Goal: Use online tool/utility: Utilize a website feature to perform a specific function

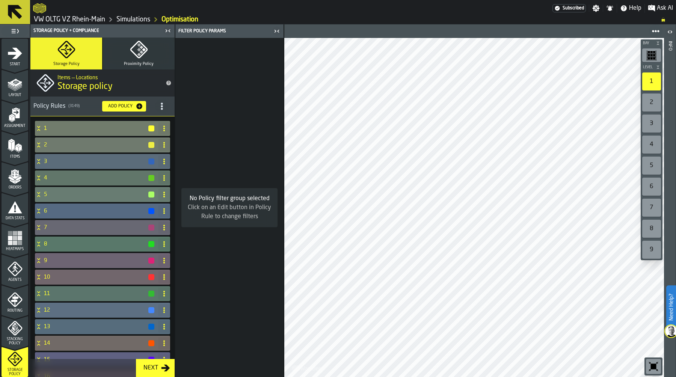
scroll to position [118, 0]
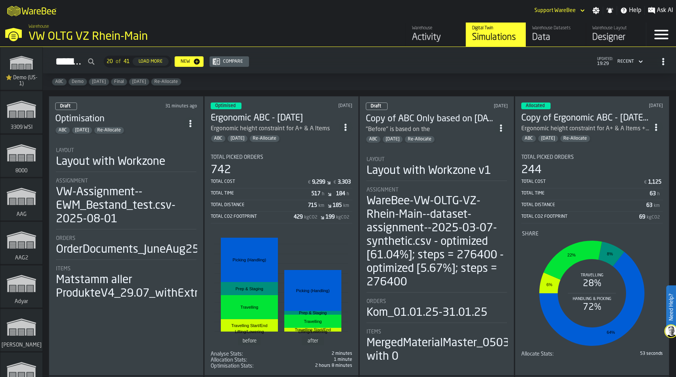
click at [141, 30] on div "VW OLTG VZ Rhein-Main" at bounding box center [130, 37] width 203 height 14
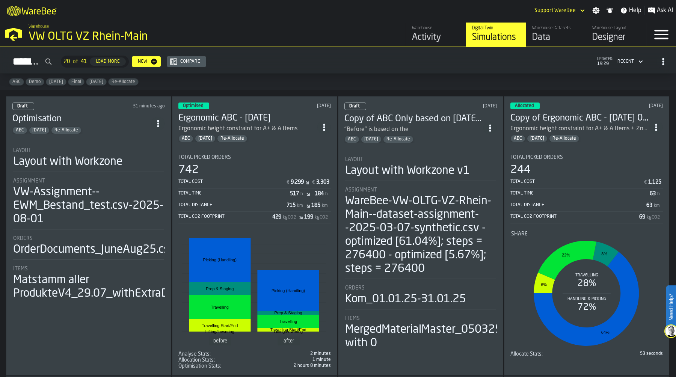
click at [141, 30] on div "VW OLTG VZ Rhein-Main" at bounding box center [130, 37] width 203 height 14
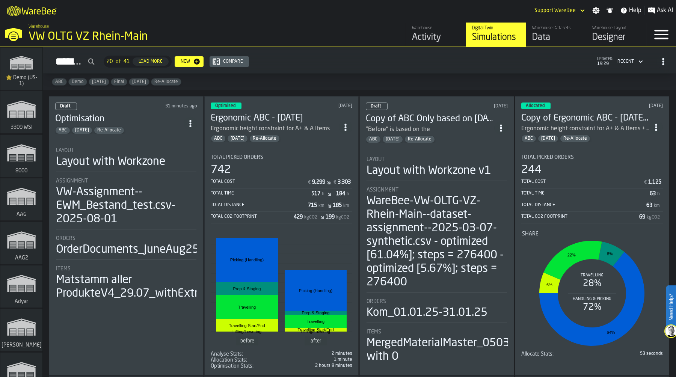
scroll to position [3004, 0]
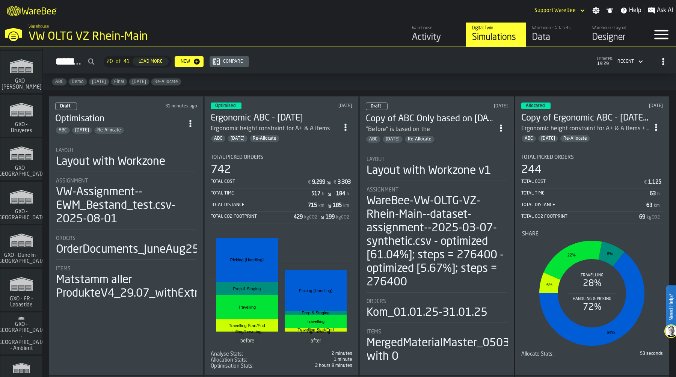
click at [23, 200] on icon "link-to-/wh/i/ae0cd702-8cb1-4091-b3be-0aee77957c79/simulations" at bounding box center [21, 197] width 36 height 24
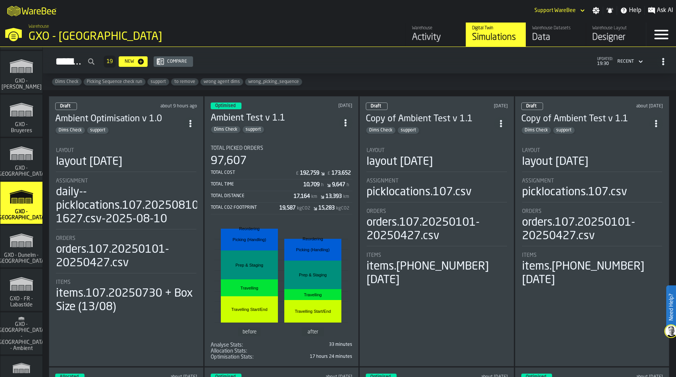
click at [544, 39] on div "Data" at bounding box center [556, 38] width 48 height 12
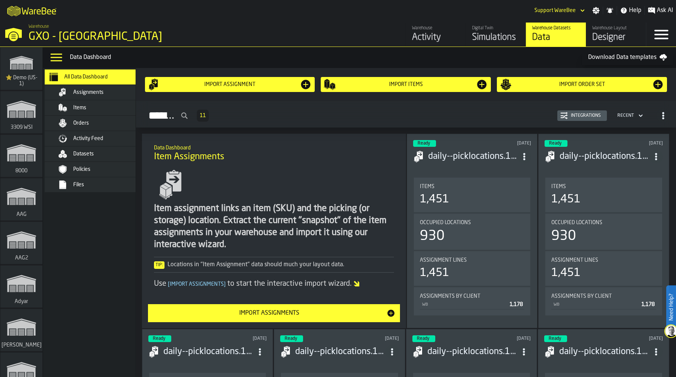
click at [91, 118] on div "Orders" at bounding box center [97, 123] width 105 height 15
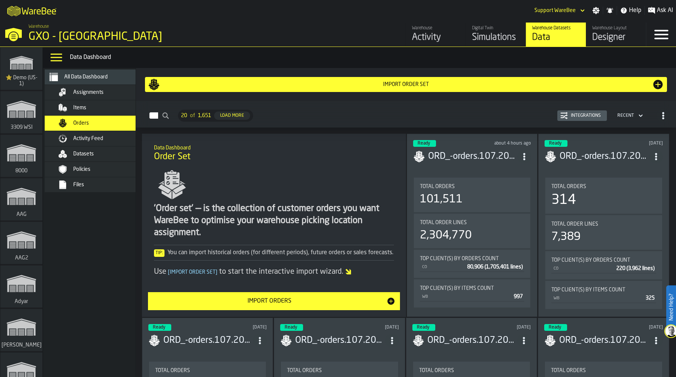
click at [466, 164] on header "Ready about 4 hours ago ORD_-orders.107.20250813-1240.csv-2025-08-13" at bounding box center [472, 155] width 118 height 30
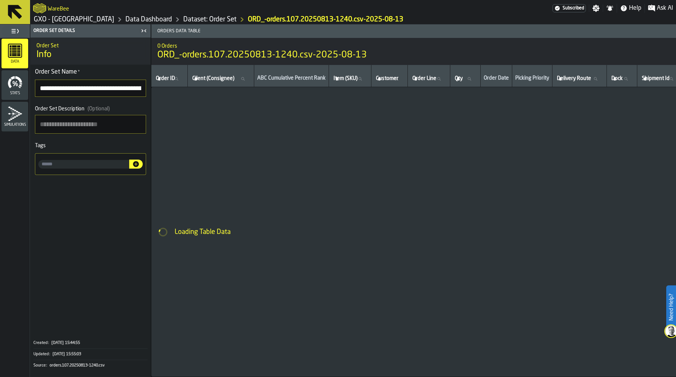
click at [118, 98] on section "**********" at bounding box center [90, 121] width 120 height 113
drag, startPoint x: 104, startPoint y: 87, endPoint x: 167, endPoint y: 86, distance: 63.5
click at [167, 86] on main "**********" at bounding box center [338, 200] width 676 height 353
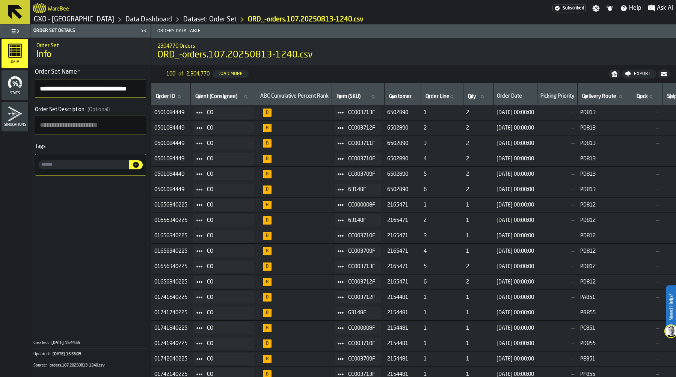
scroll to position [0, 0]
drag, startPoint x: 41, startPoint y: 87, endPoint x: 125, endPoint y: 85, distance: 84.6
click at [125, 85] on input "**********" at bounding box center [90, 89] width 111 height 18
type input "**********"
click at [147, 20] on link "Data Dashboard" at bounding box center [149, 19] width 47 height 8
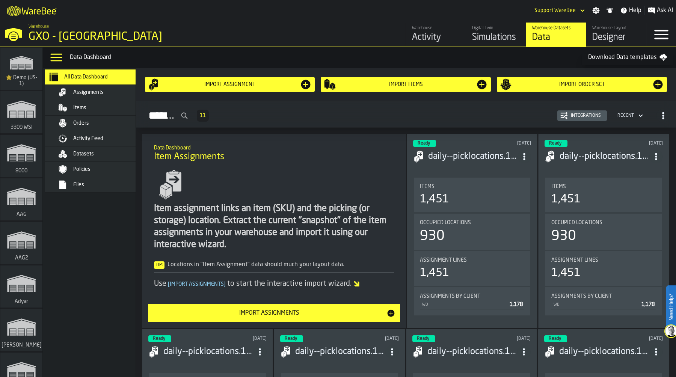
click at [493, 35] on div "Simulations" at bounding box center [496, 38] width 48 height 12
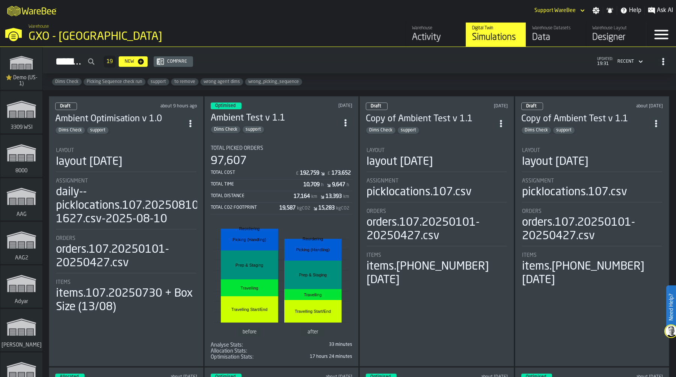
click at [114, 133] on div "Draft about 9 hours ago Ambient Optimisation v 1.0 Dims Check support Layout la…" at bounding box center [126, 231] width 155 height 271
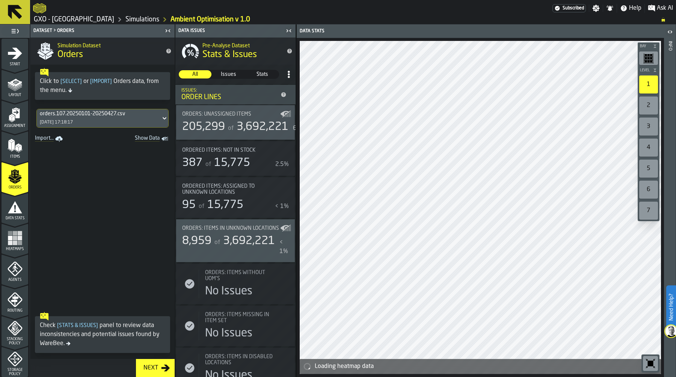
click at [121, 116] on div "orders.107.20250101-20250427.csv" at bounding box center [99, 114] width 118 height 6
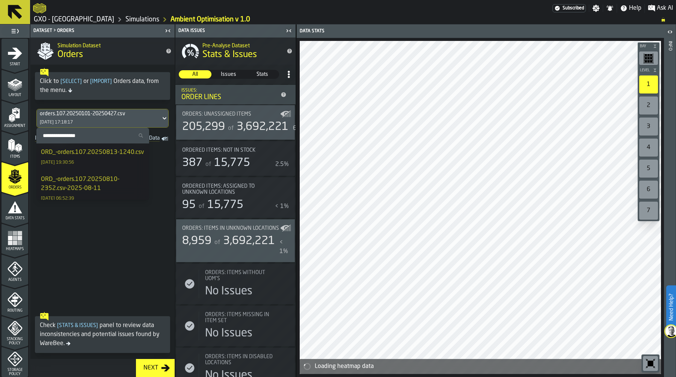
click at [97, 157] on div "ORD_-orders.107.20250813-1240.csv" at bounding box center [92, 152] width 103 height 9
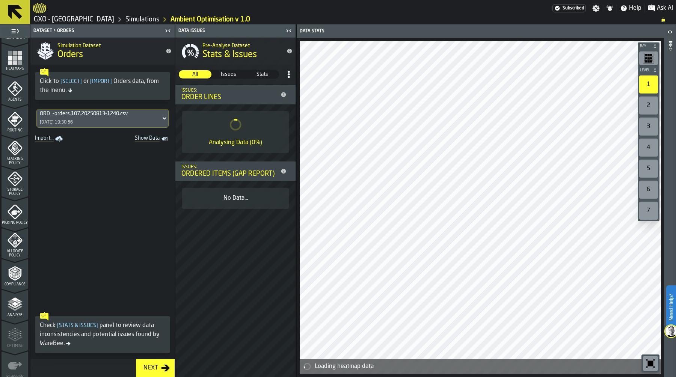
scroll to position [215, 0]
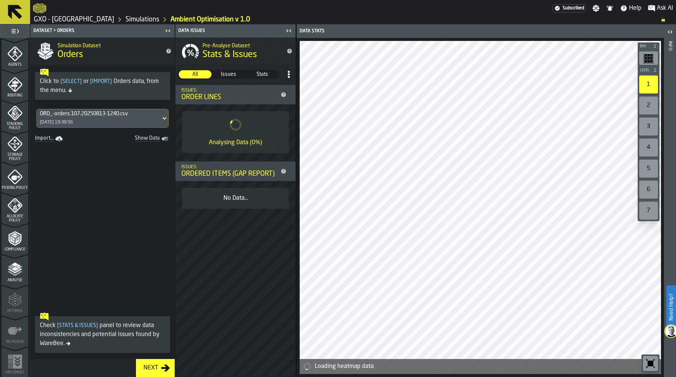
click at [14, 186] on span "Picking Policy" at bounding box center [15, 188] width 27 height 4
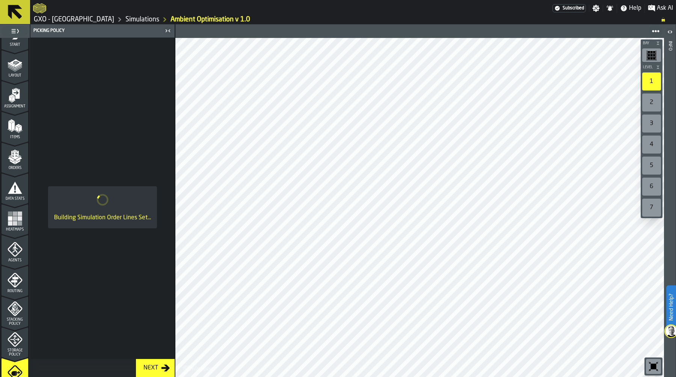
scroll to position [0, 0]
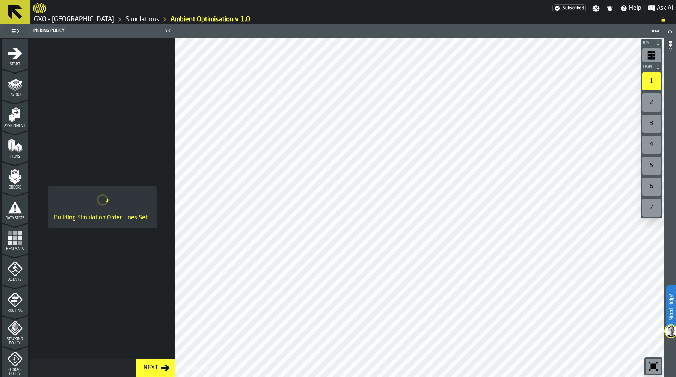
click at [8, 214] on icon "menu Data Stats" at bounding box center [15, 207] width 15 height 15
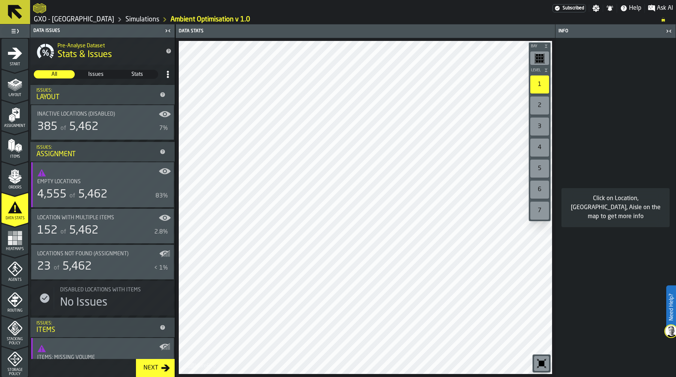
click at [667, 32] on icon "button-toggle-Close me" at bounding box center [669, 31] width 9 height 9
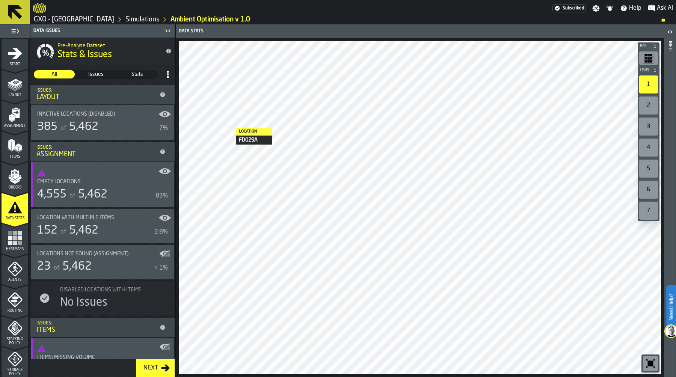
click at [101, 178] on div "Empty locations 4,555 of 5,462 83%" at bounding box center [102, 184] width 143 height 45
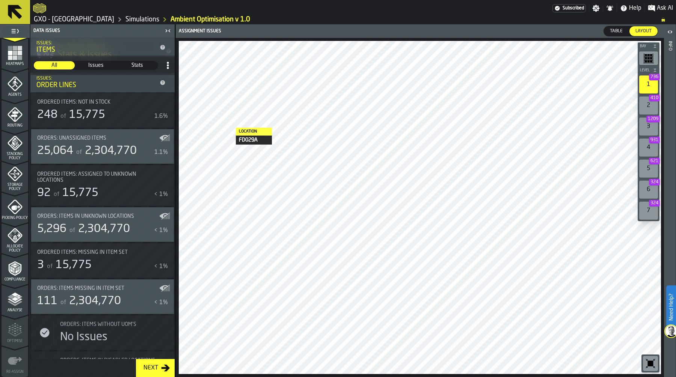
scroll to position [186, 0]
click at [12, 168] on icon "menu Storage Policy" at bounding box center [15, 173] width 15 height 15
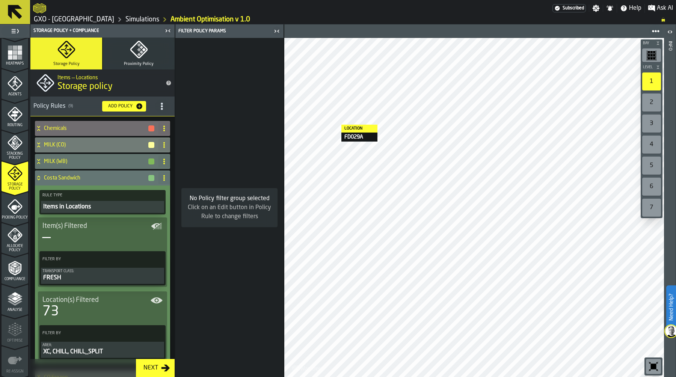
click at [141, 51] on icon "button" at bounding box center [139, 50] width 18 height 18
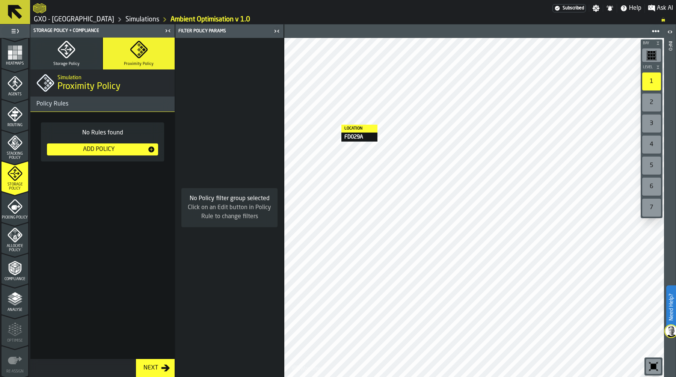
click at [101, 149] on div "Add Policy" at bounding box center [99, 149] width 98 height 9
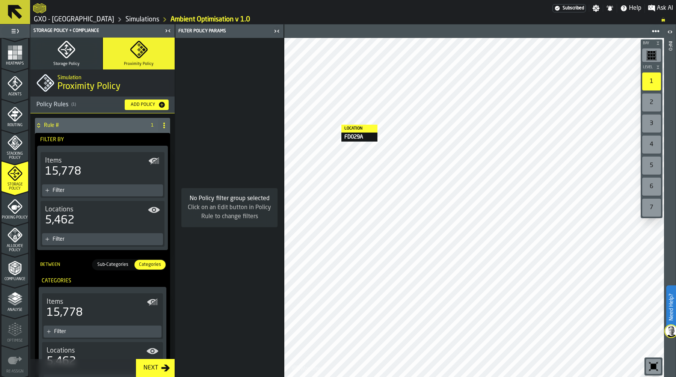
click at [86, 17] on link "GXO - [GEOGRAPHIC_DATA]" at bounding box center [74, 19] width 80 height 8
click at [102, 191] on div "Filter" at bounding box center [106, 190] width 107 height 6
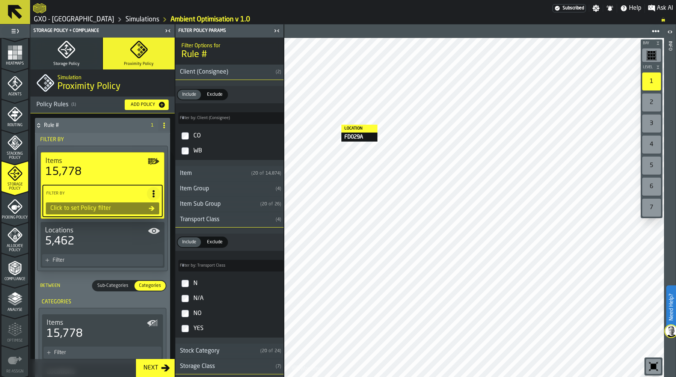
click at [200, 219] on div "Transport Class" at bounding box center [223, 219] width 97 height 9
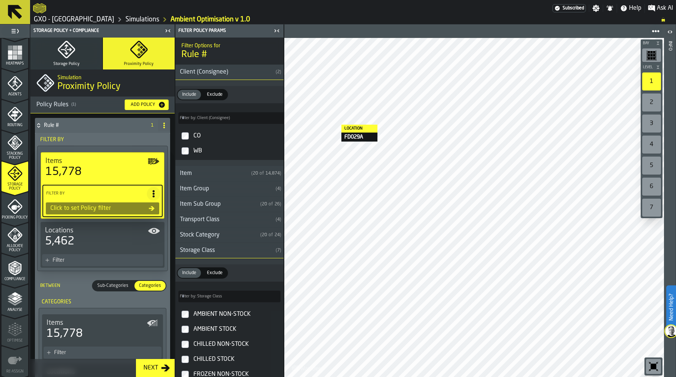
click at [208, 236] on div "Stock Category" at bounding box center [216, 235] width 82 height 9
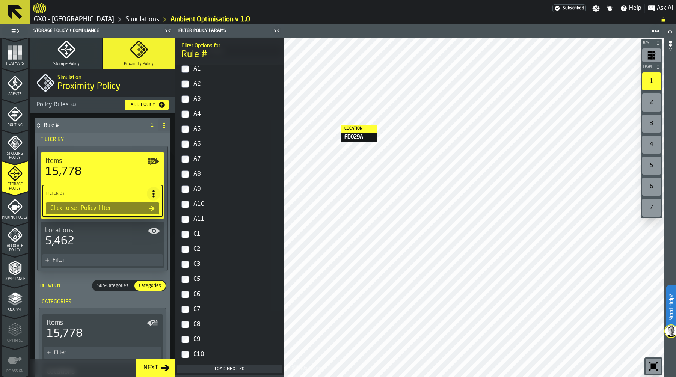
scroll to position [231, 0]
click at [225, 370] on div "Load next 20" at bounding box center [229, 369] width 99 height 5
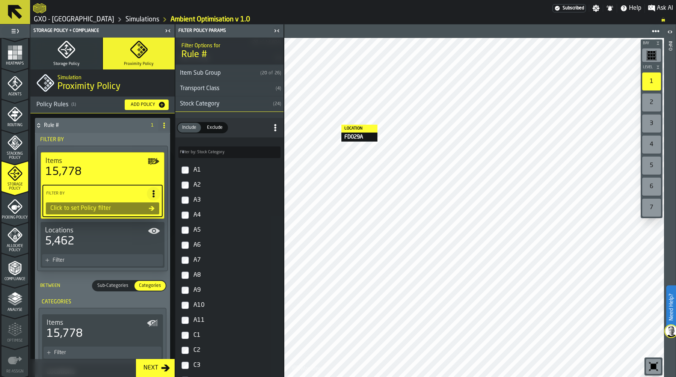
scroll to position [122, 0]
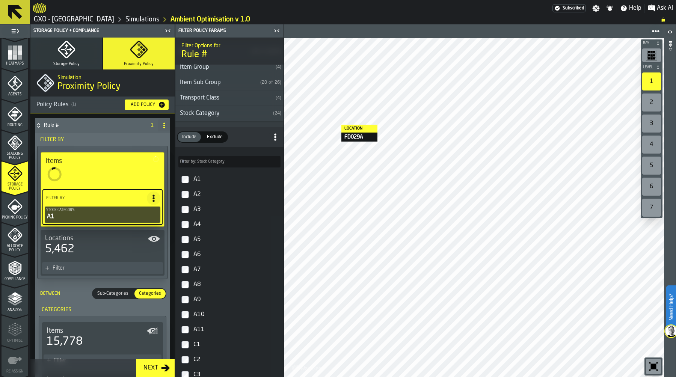
type input "**"
type input "****"
type input "***"
type input "****"
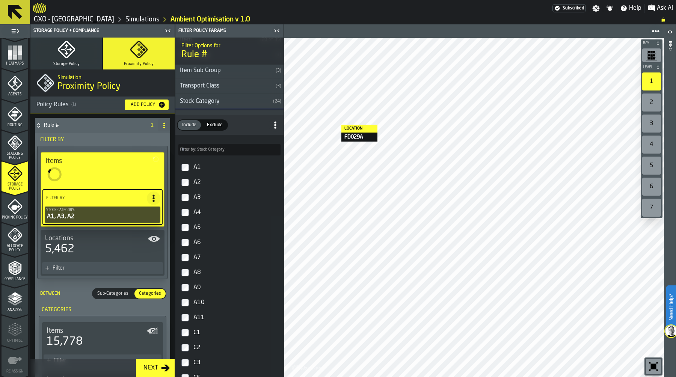
type input "****"
type input "***"
type input "**"
type input "***"
type input "**"
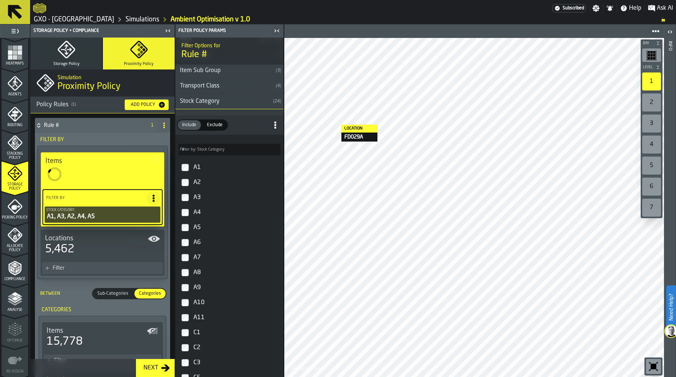
type input "****"
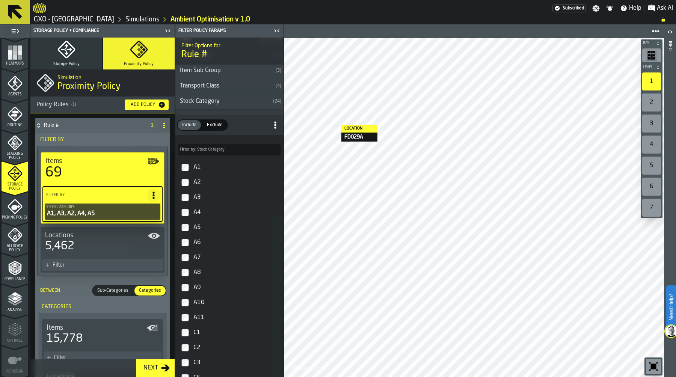
click at [184, 248] on label "A6" at bounding box center [229, 242] width 105 height 15
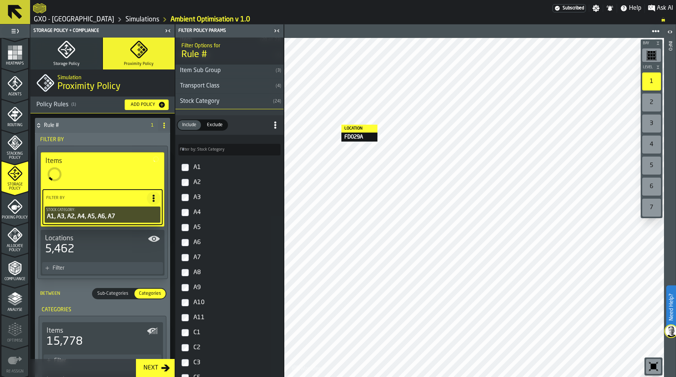
type input "****"
type input "***"
type input "****"
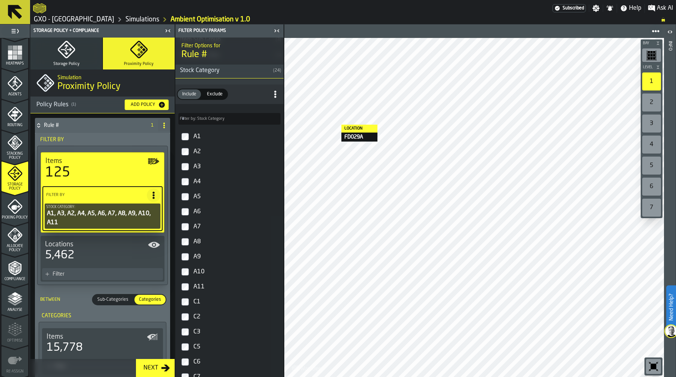
scroll to position [155, 0]
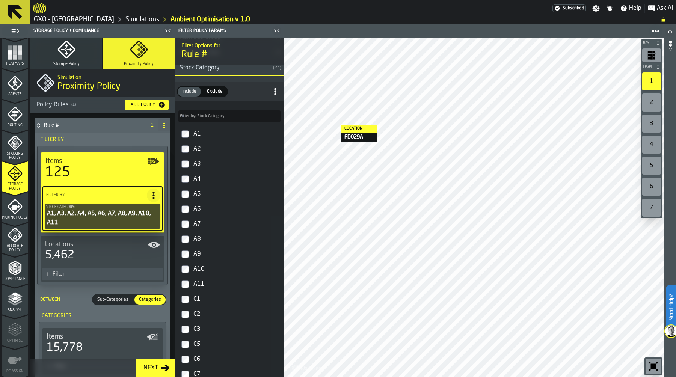
click at [108, 275] on div "Filter" at bounding box center [106, 274] width 107 height 6
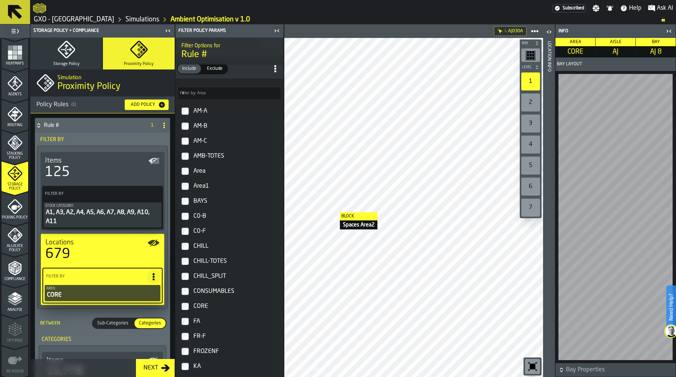
scroll to position [42, 0]
click at [671, 30] on icon "button-toggle-Close me" at bounding box center [669, 31] width 9 height 9
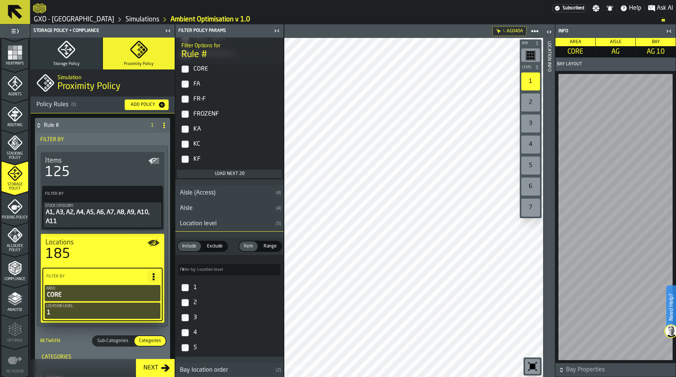
scroll to position [279, 0]
click at [152, 275] on icon at bounding box center [154, 277] width 8 height 8
click at [137, 306] on div "Add (OR) Filter" at bounding box center [134, 310] width 39 height 9
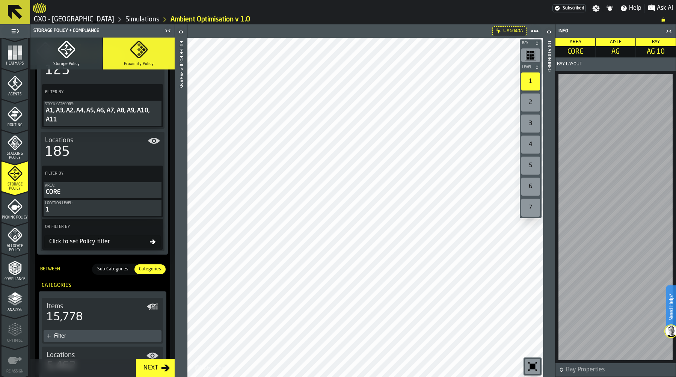
scroll to position [125, 0]
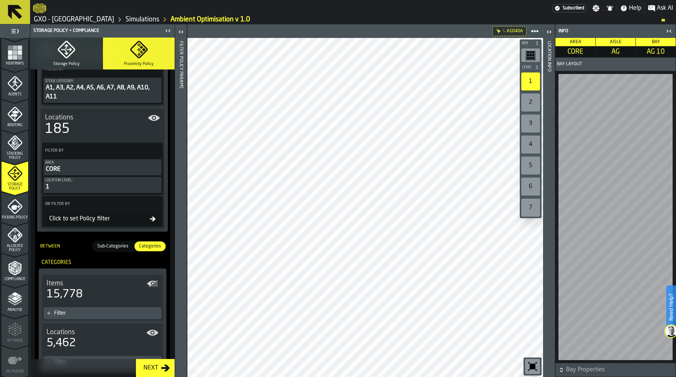
click at [103, 221] on div "Click to set Policy filter" at bounding box center [98, 219] width 104 height 9
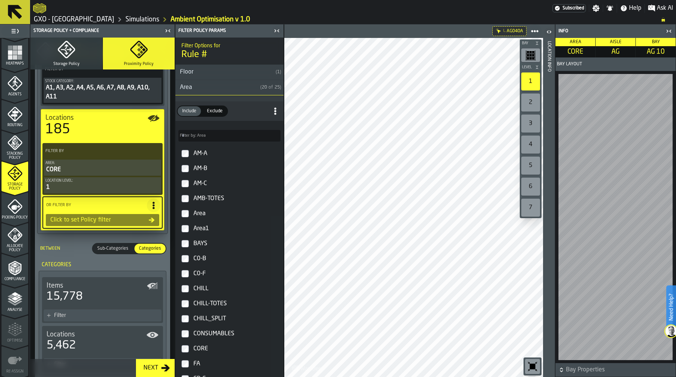
click at [103, 221] on div "Click to set Policy filter" at bounding box center [97, 220] width 101 height 9
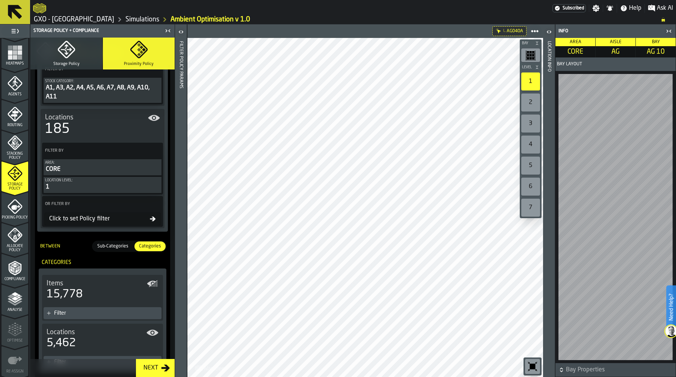
click at [103, 221] on div "Click to set Policy filter" at bounding box center [98, 219] width 104 height 9
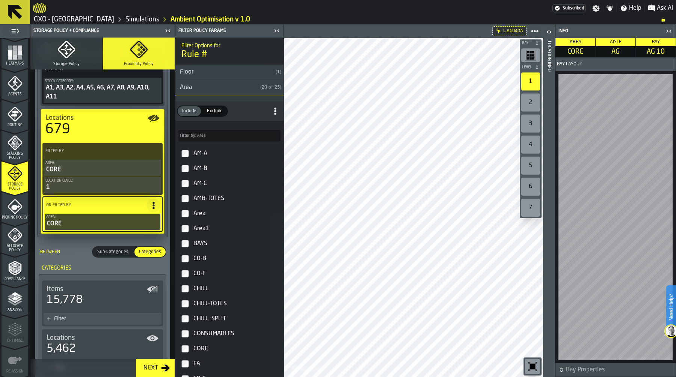
click at [203, 88] on div "Area" at bounding box center [216, 87] width 82 height 9
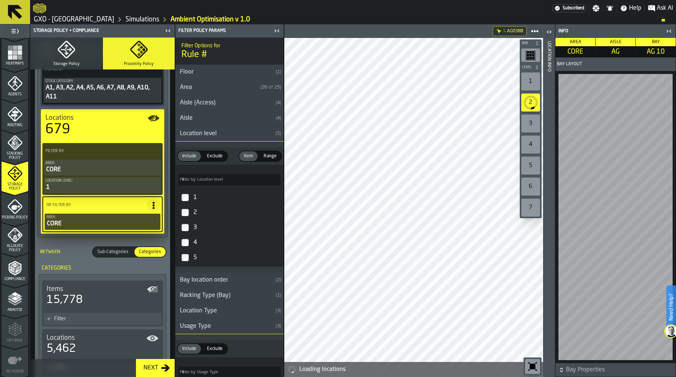
click at [549, 246] on div "Location Info" at bounding box center [549, 207] width 5 height 336
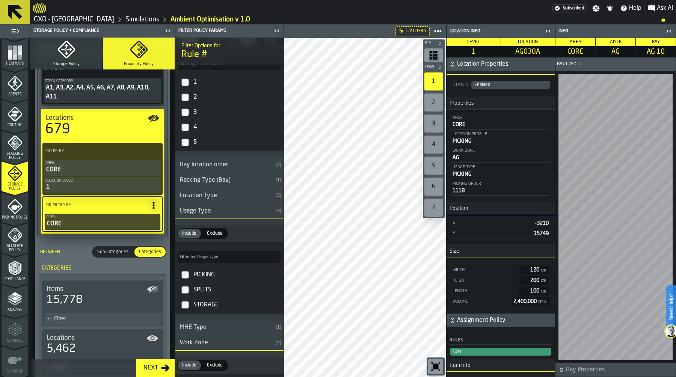
scroll to position [260, 0]
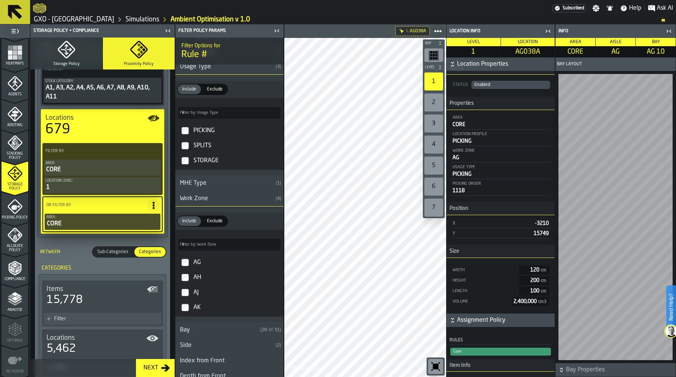
click at [232, 201] on div "Work Zone" at bounding box center [223, 198] width 97 height 9
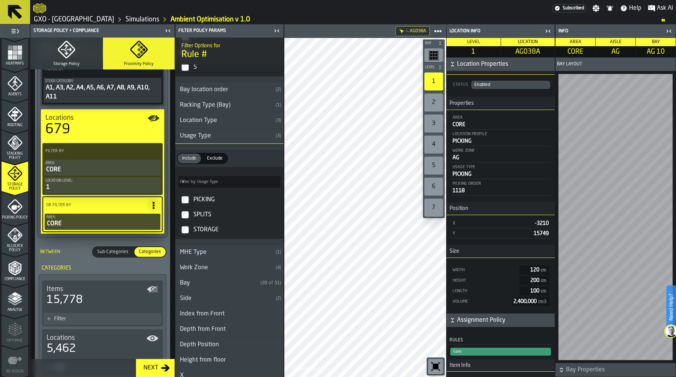
click at [232, 136] on div "Usage Type" at bounding box center [223, 136] width 97 height 9
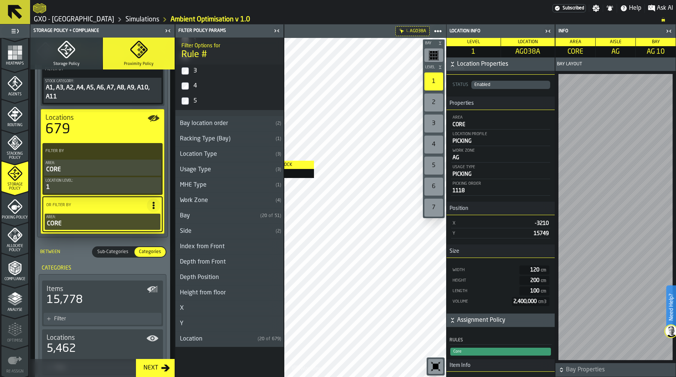
click at [269, 160] on main "1 Start 1.1 Layout 1.2 Assignment 1.3 Items 1.4 Orders 1.5 Data Stats 1.6 Heatm…" at bounding box center [338, 200] width 676 height 353
click at [207, 172] on div "Usage Type" at bounding box center [223, 169] width 97 height 9
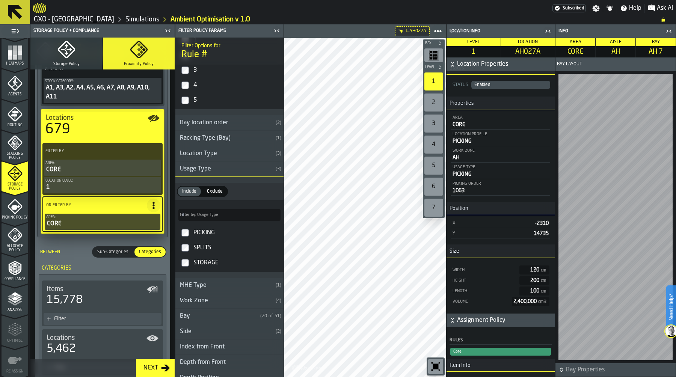
scroll to position [191, 0]
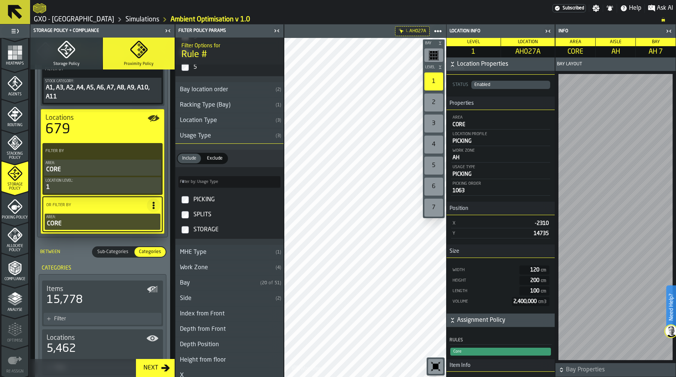
click at [0, 0] on icon "PolicyFilterItem-Location level" at bounding box center [0, 0] width 0 height 0
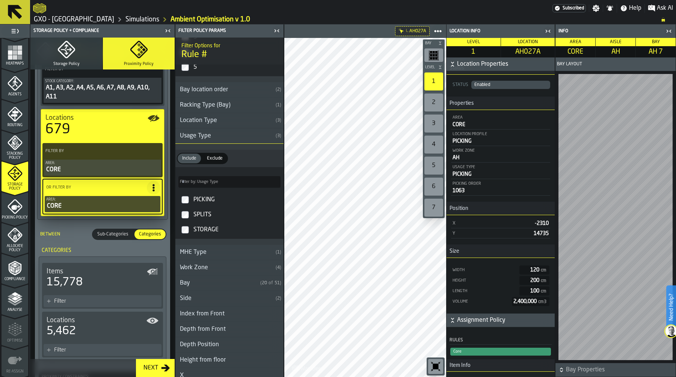
click at [0, 0] on icon "PolicyFilterItem-Area" at bounding box center [0, 0] width 0 height 0
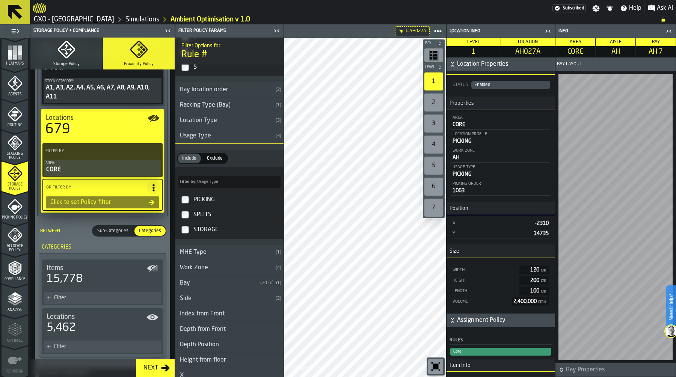
click at [152, 189] on icon at bounding box center [154, 188] width 8 height 8
click at [150, 202] on div "Clear Filter" at bounding box center [134, 203] width 39 height 9
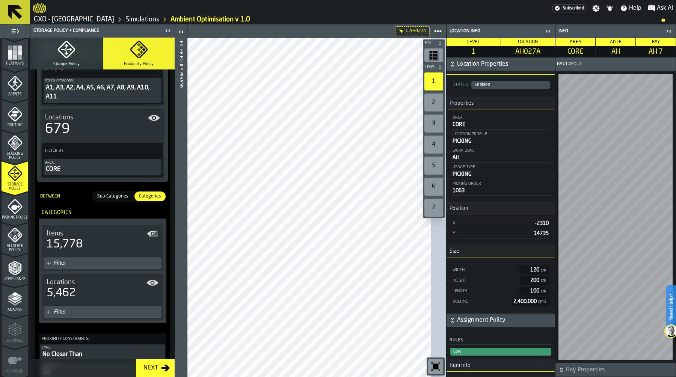
click at [102, 168] on div "CORE" at bounding box center [102, 169] width 115 height 9
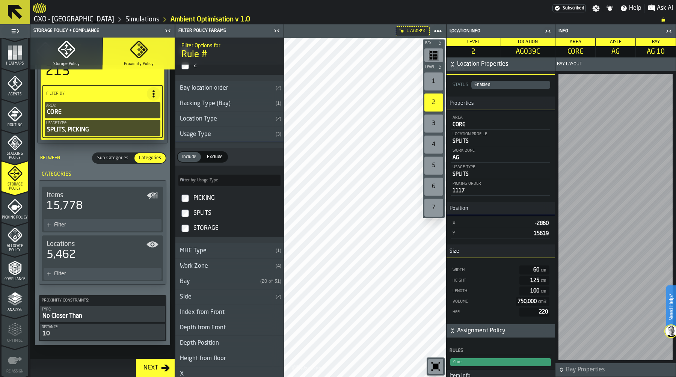
scroll to position [183, 0]
click at [79, 315] on div "No Closer Than" at bounding box center [103, 315] width 122 height 9
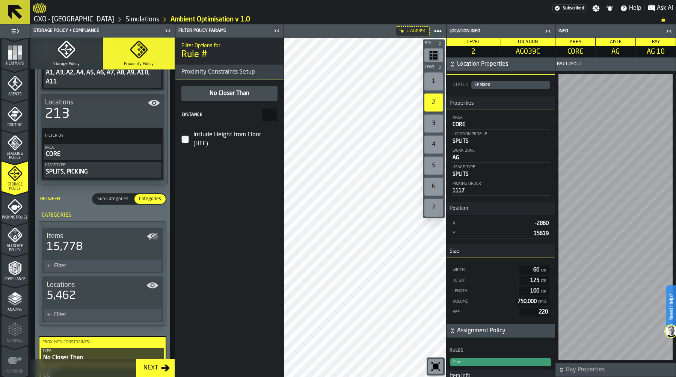
scroll to position [138, 0]
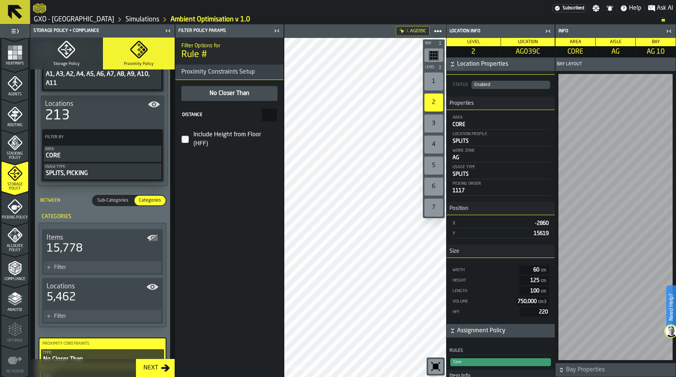
click at [114, 198] on span "Sub-Categories" at bounding box center [112, 200] width 37 height 7
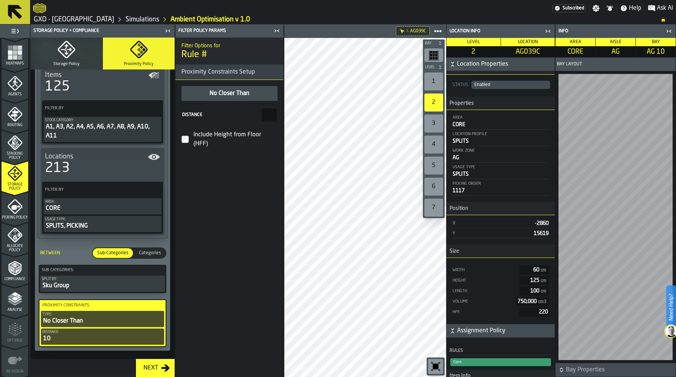
scroll to position [103, 0]
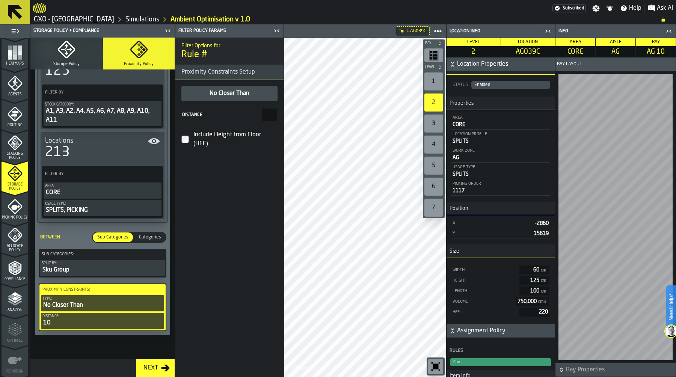
click at [86, 267] on div "Sku Group" at bounding box center [103, 270] width 122 height 9
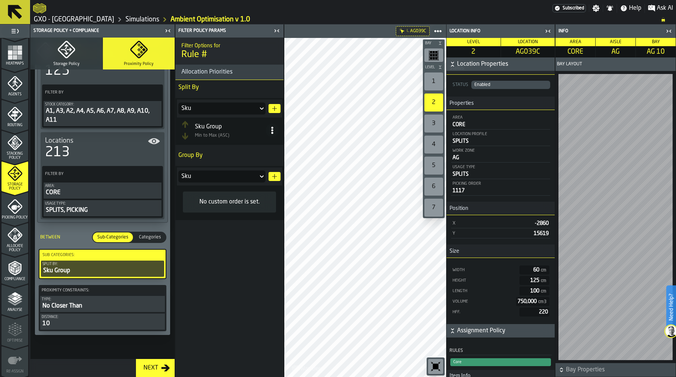
click at [233, 175] on div "Sku" at bounding box center [218, 176] width 74 height 9
click at [228, 217] on div "Stock Category" at bounding box center [222, 220] width 78 height 6
click at [273, 176] on icon "button-" at bounding box center [275, 177] width 6 height 6
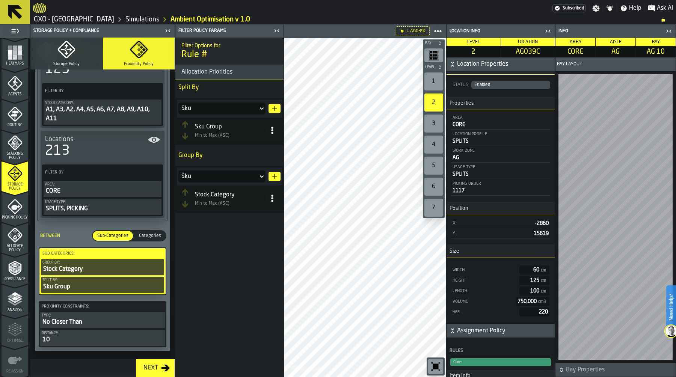
click at [274, 130] on icon at bounding box center [273, 131] width 8 height 8
click at [240, 196] on div "Delete" at bounding box center [242, 200] width 64 height 9
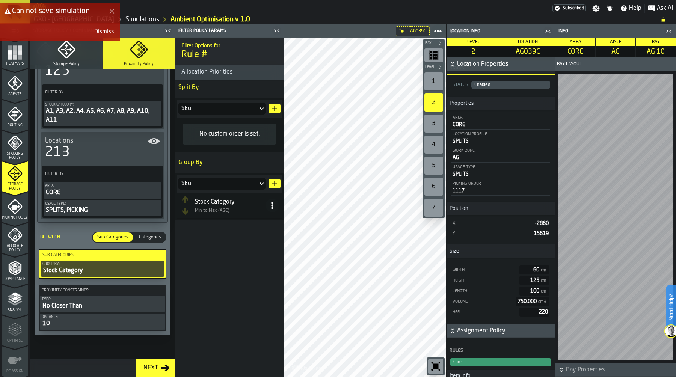
click at [96, 33] on div "Dismiss" at bounding box center [104, 31] width 20 height 9
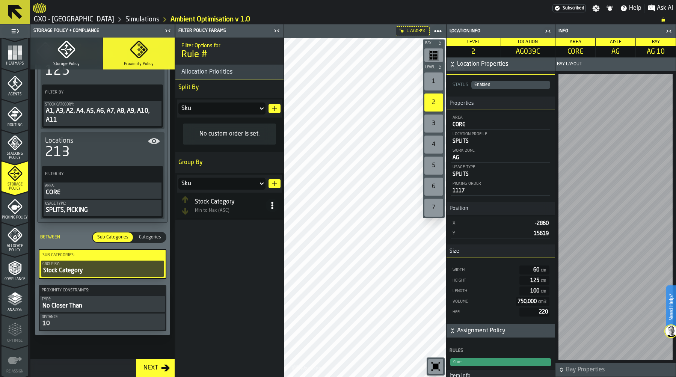
click at [275, 107] on icon "button-" at bounding box center [275, 109] width 6 height 6
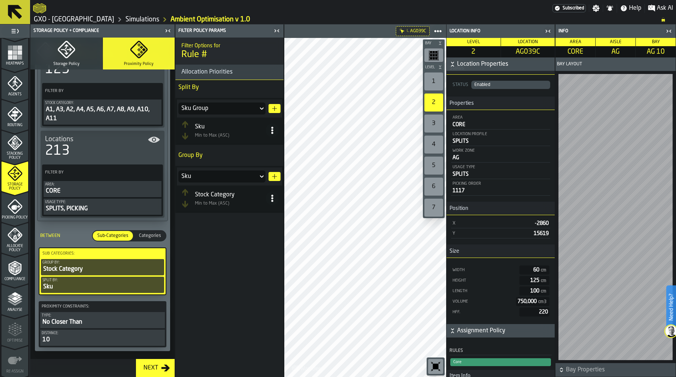
click at [56, 346] on button "Distance: 10" at bounding box center [102, 338] width 125 height 16
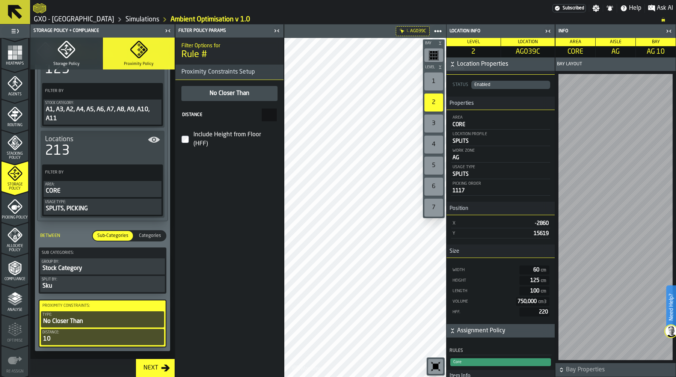
click at [303, 113] on main "1 Start 1.1 Layout 1.2 Assignment 1.3 Items 1.4 Orders 1.5 Data Stats 1.6 Heatm…" at bounding box center [338, 200] width 676 height 353
type input "***"
click at [220, 171] on div "Filter Options for Rule # Proximity Constraints Setup No Closer Than Distance *…" at bounding box center [229, 208] width 108 height 340
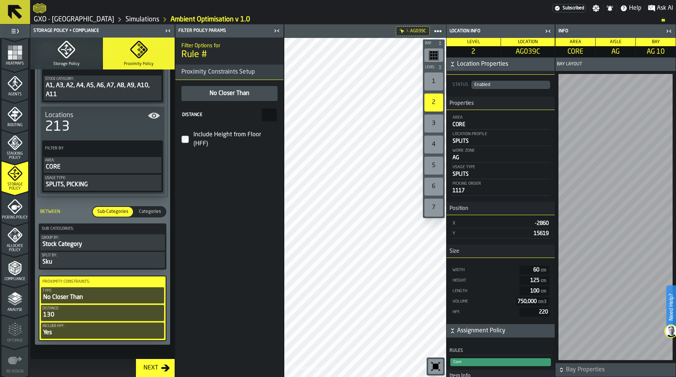
scroll to position [139, 0]
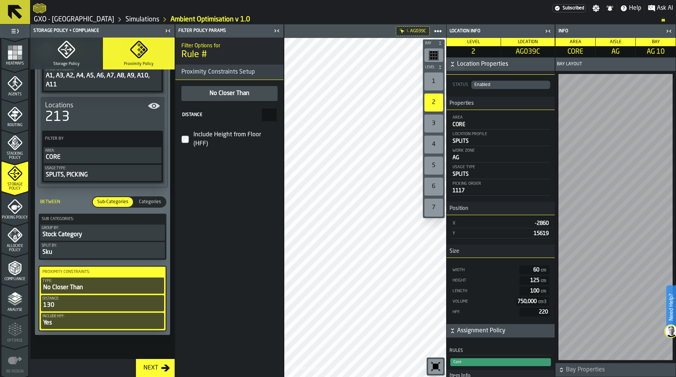
click at [40, 311] on div "Proximity Constraints: Type: No Closer Than Distance: 130 Include HFF: Yes" at bounding box center [103, 298] width 128 height 65
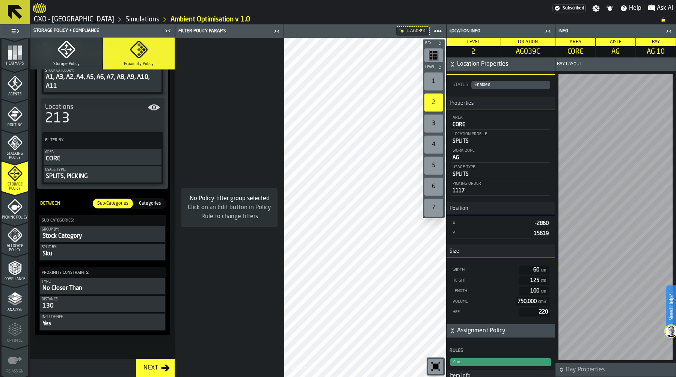
scroll to position [138, 0]
click at [13, 216] on span "Picking Policy" at bounding box center [15, 218] width 27 height 4
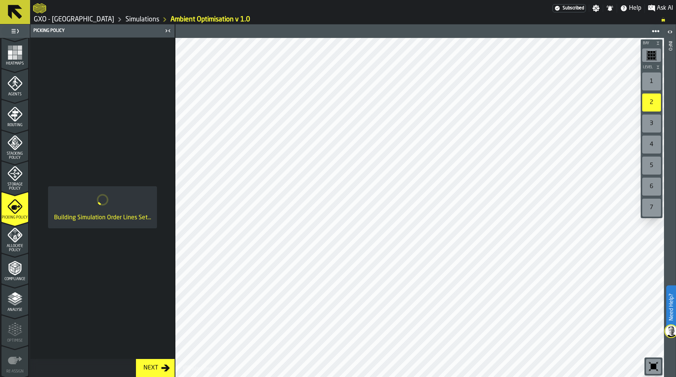
click at [9, 80] on icon "menu Agents" at bounding box center [15, 83] width 15 height 15
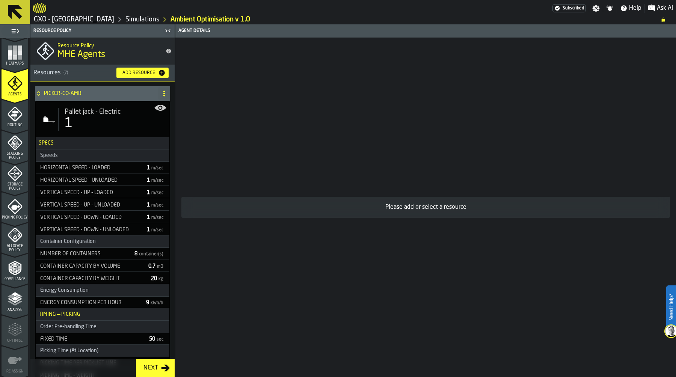
click at [101, 113] on span "Pallet jack - Electric" at bounding box center [93, 112] width 56 height 8
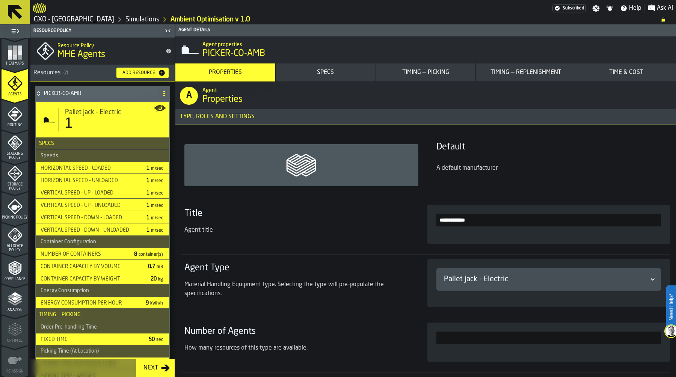
click at [347, 68] on div "Specs" at bounding box center [326, 72] width 94 height 9
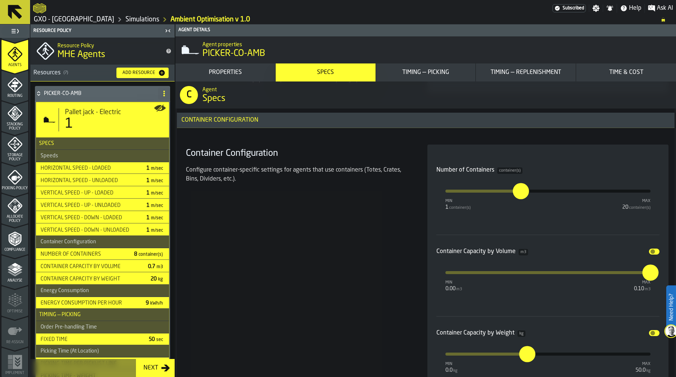
scroll to position [215, 0]
click at [15, 278] on div "Analyse" at bounding box center [15, 272] width 27 height 21
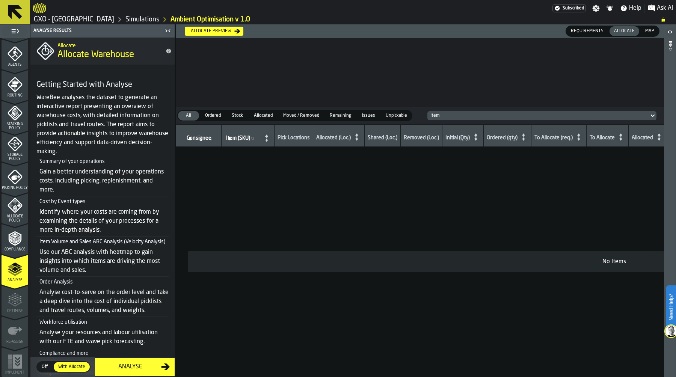
click at [47, 364] on span "Off" at bounding box center [45, 367] width 12 height 7
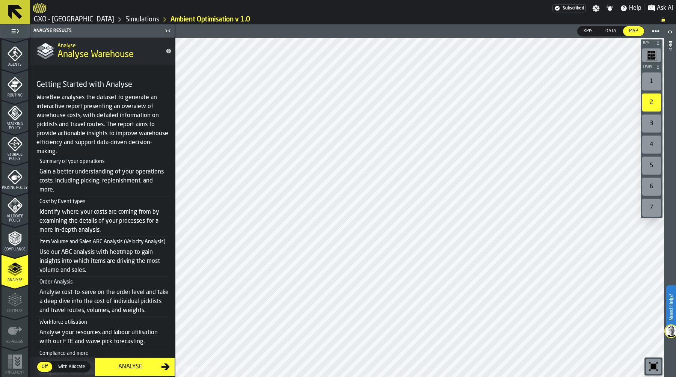
click at [129, 366] on div "Analyse" at bounding box center [131, 367] width 62 height 9
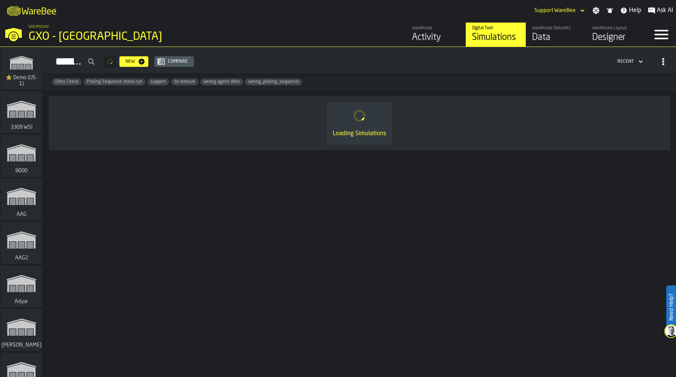
click at [83, 35] on div "GXO - [GEOGRAPHIC_DATA]" at bounding box center [130, 37] width 203 height 14
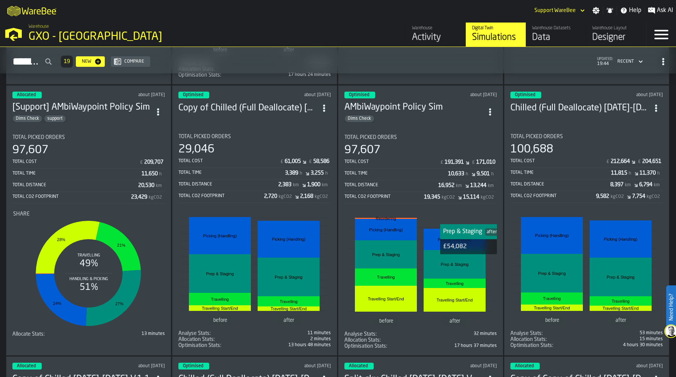
scroll to position [283, 0]
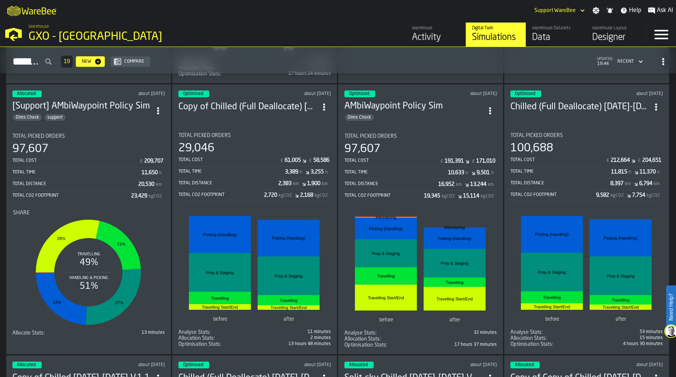
click at [569, 168] on div "Total Time 11,815 h 11,370 h" at bounding box center [587, 173] width 153 height 11
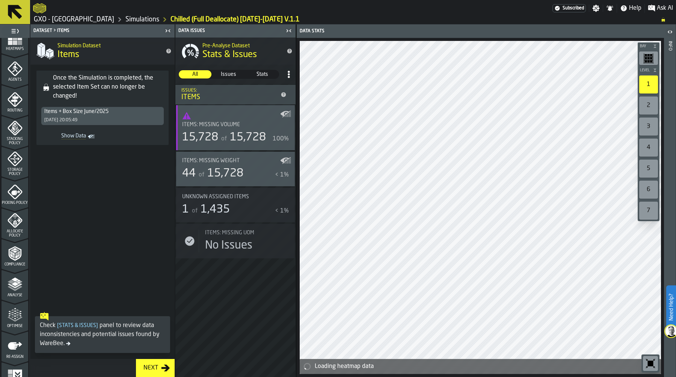
scroll to position [215, 0]
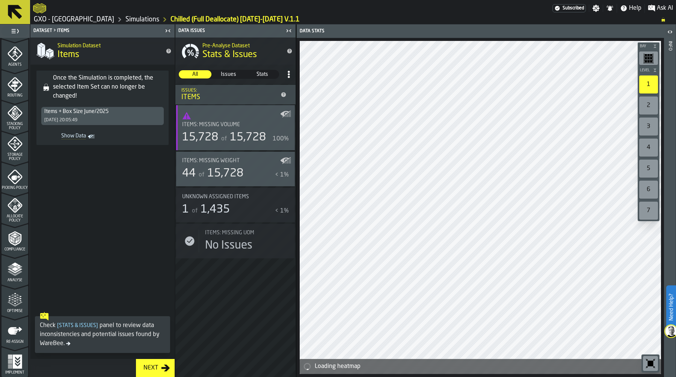
click at [11, 162] on icon "menu Storage Policy" at bounding box center [15, 162] width 27 height 7
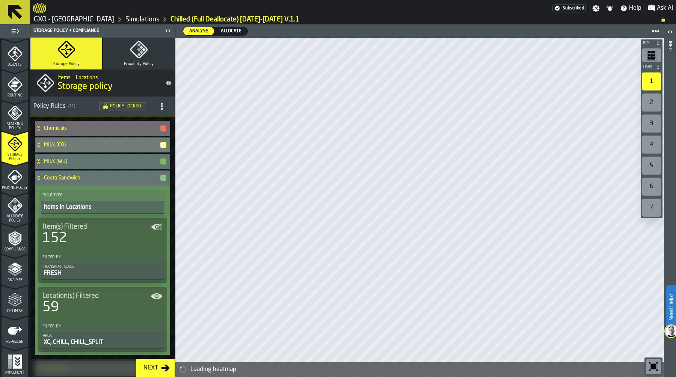
click at [136, 61] on button "Proximity Policy" at bounding box center [139, 54] width 72 height 32
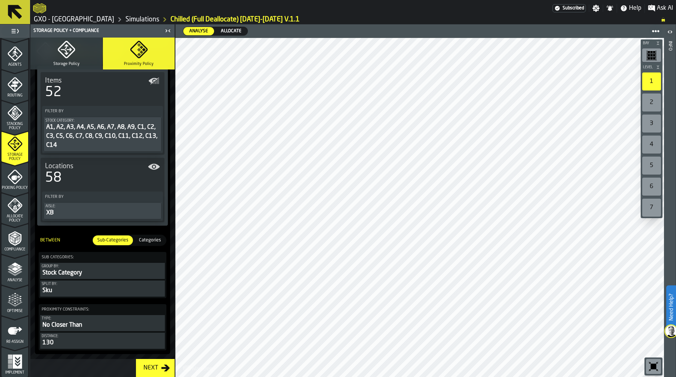
scroll to position [99, 0]
